Goal: Information Seeking & Learning: Learn about a topic

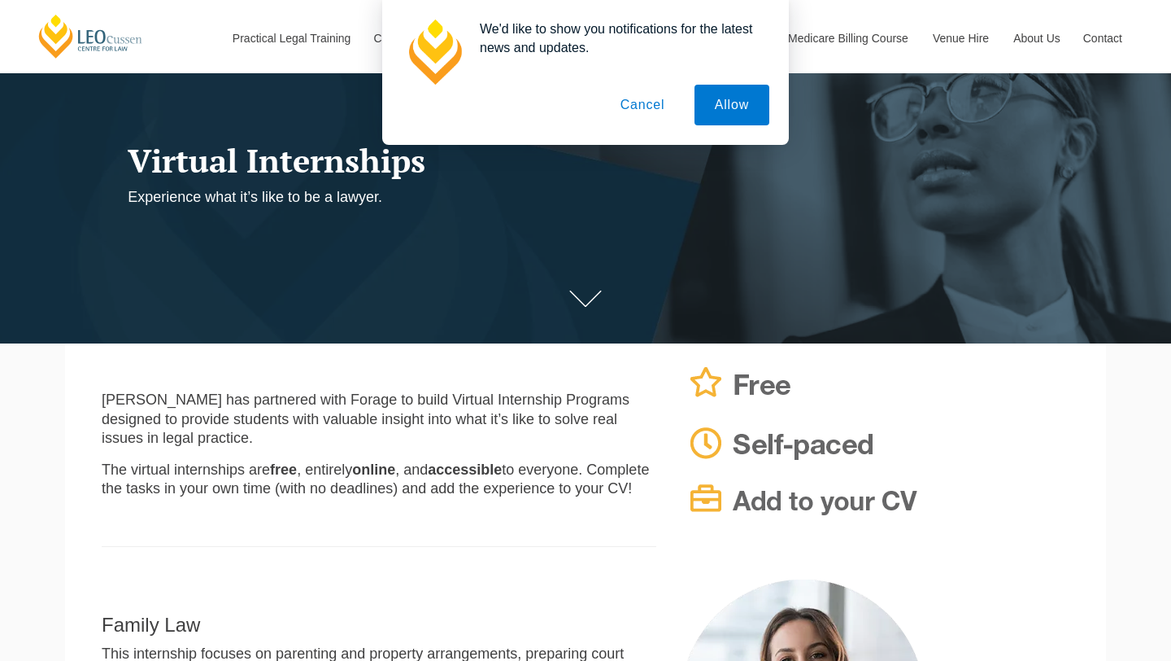
click at [648, 101] on button "Cancel" at bounding box center [642, 105] width 85 height 41
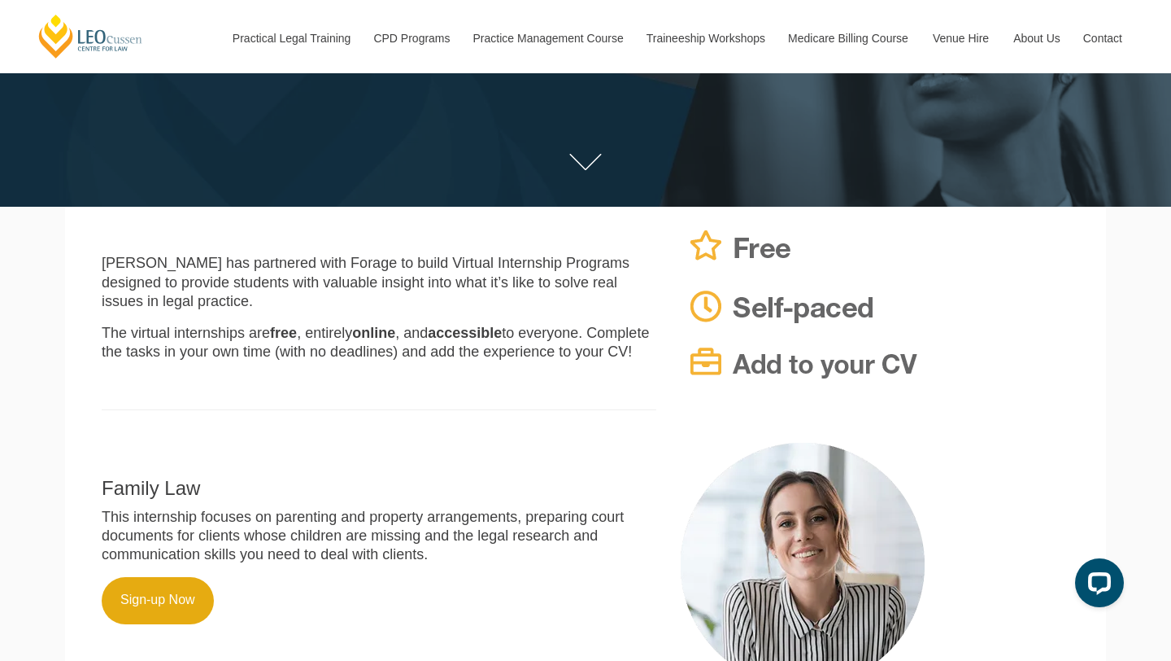
scroll to position [273, 0]
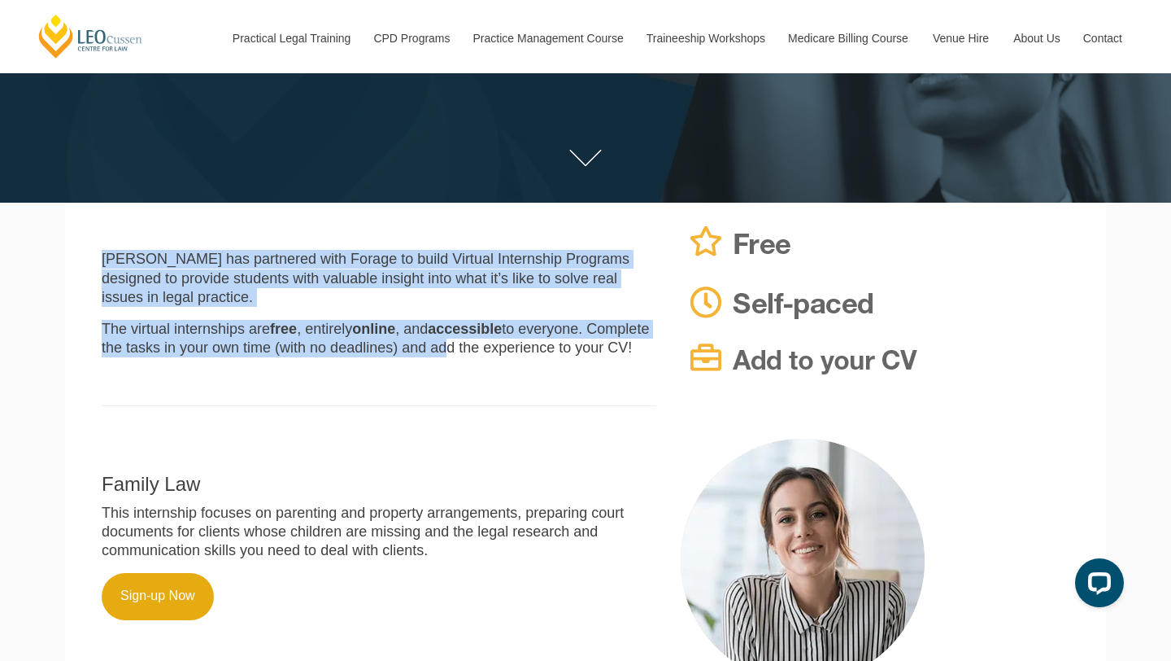
drag, startPoint x: 100, startPoint y: 256, endPoint x: 413, endPoint y: 329, distance: 321.4
click at [414, 328] on div "Leo Cussen has partnered with Forage to build Virtual Internship Programs desig…" at bounding box center [378, 320] width 579 height 203
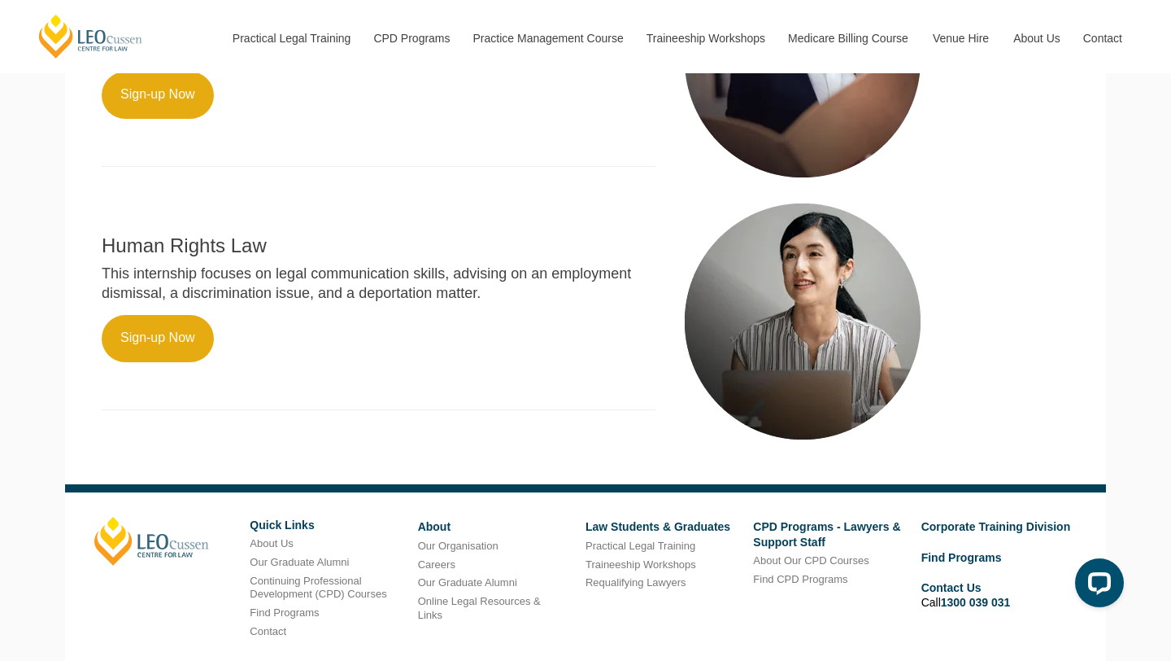
scroll to position [1152, 0]
